Goal: Browse casually

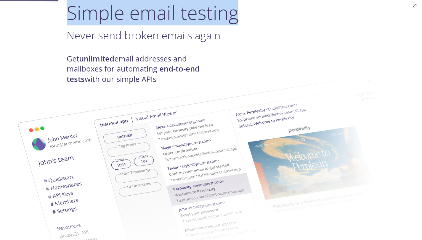
scroll to position [55, 0]
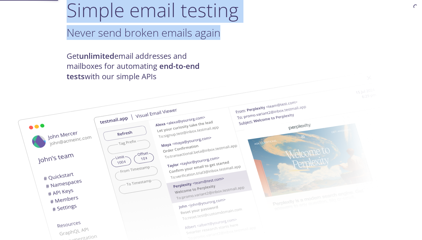
drag, startPoint x: 426, startPoint y: 19, endPoint x: 426, endPoint y: 29, distance: 9.8
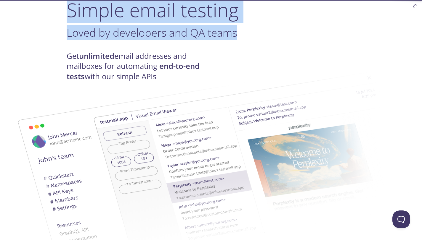
scroll to position [0, 0]
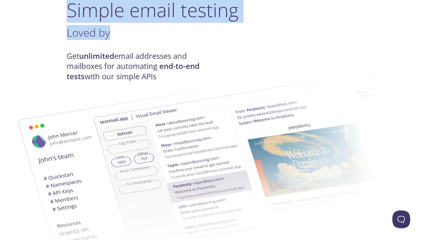
click at [344, 64] on img at bounding box center [253, 163] width 320 height 200
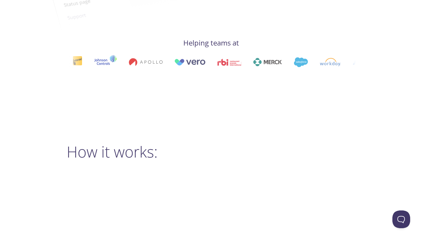
drag, startPoint x: 426, startPoint y: 35, endPoint x: 426, endPoint y: 78, distance: 43.5
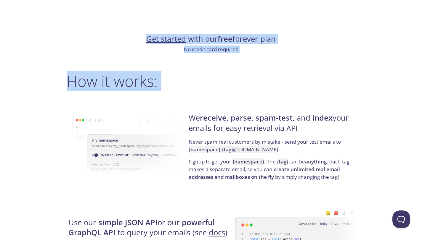
scroll to position [388, 0]
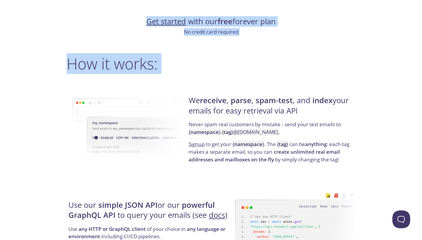
drag, startPoint x: 426, startPoint y: 78, endPoint x: 422, endPoint y: 94, distance: 16.5
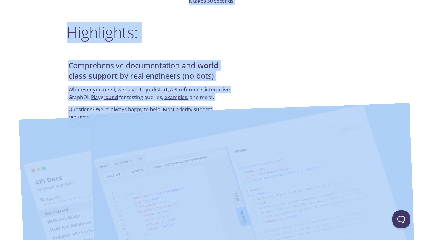
drag, startPoint x: 426, startPoint y: 92, endPoint x: 423, endPoint y: 154, distance: 61.9
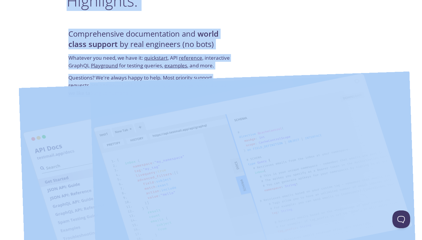
click at [404, 136] on img at bounding box center [253, 177] width 326 height 211
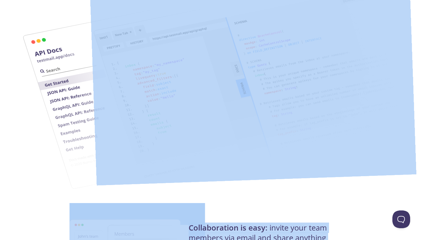
scroll to position [1113, 0]
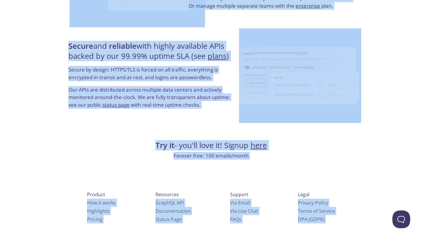
drag, startPoint x: 426, startPoint y: 150, endPoint x: 425, endPoint y: 226, distance: 75.5
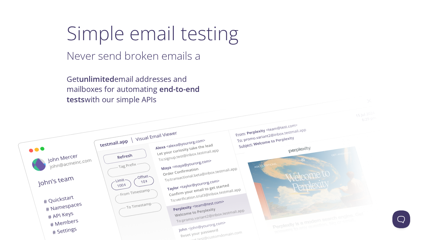
scroll to position [0, 0]
